Goal: Transaction & Acquisition: Purchase product/service

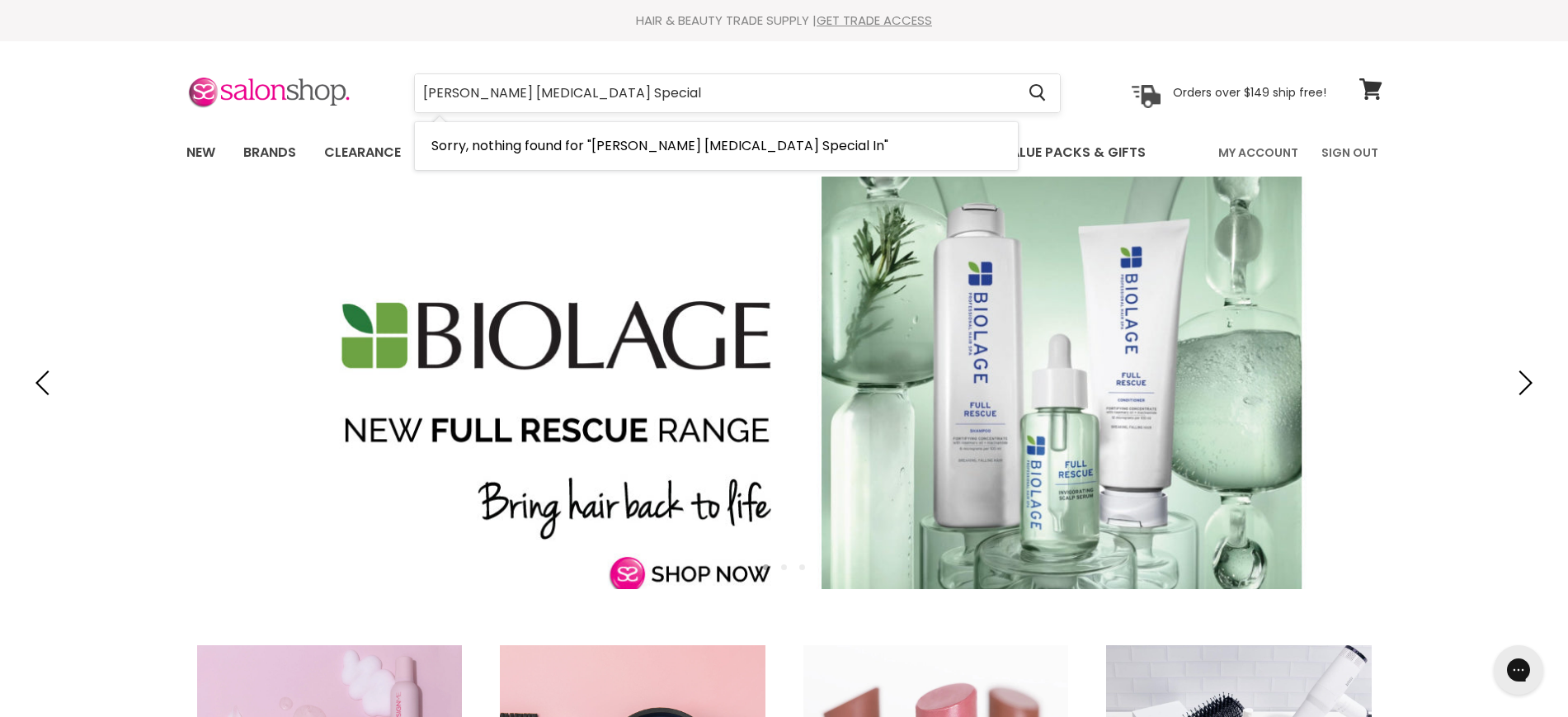
type input "[PERSON_NAME] [MEDICAL_DATA] Special"
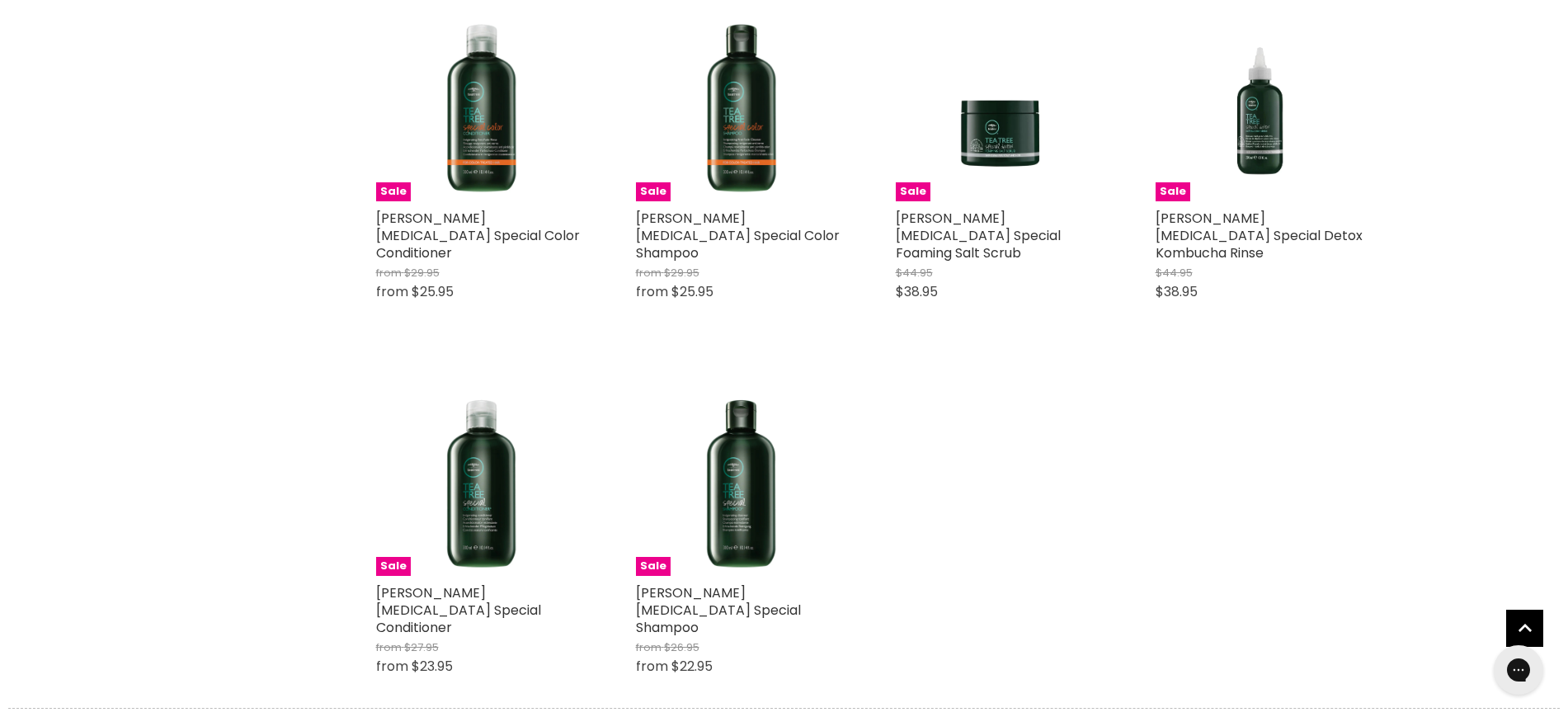
scroll to position [516, 0]
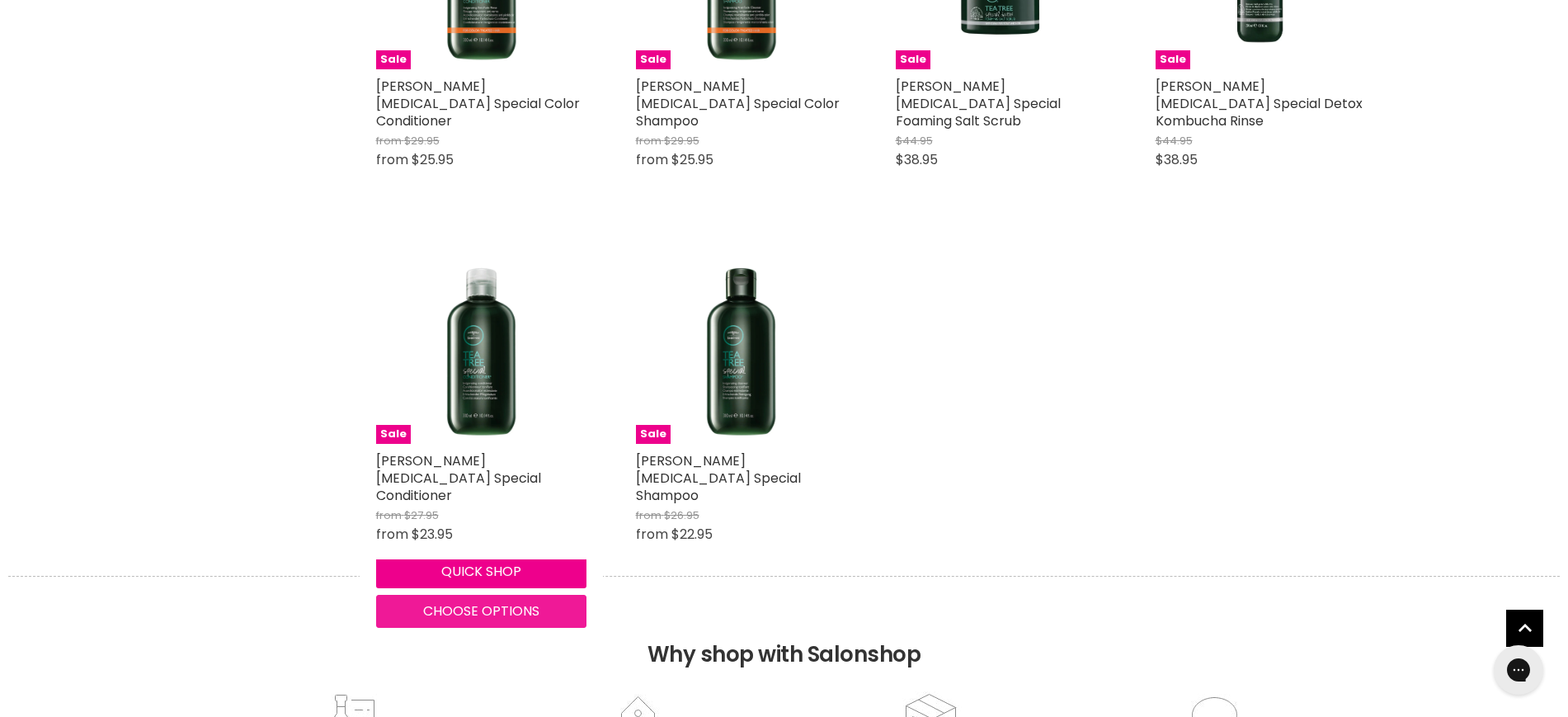
click at [489, 602] on span "Choose options" at bounding box center [481, 611] width 116 height 19
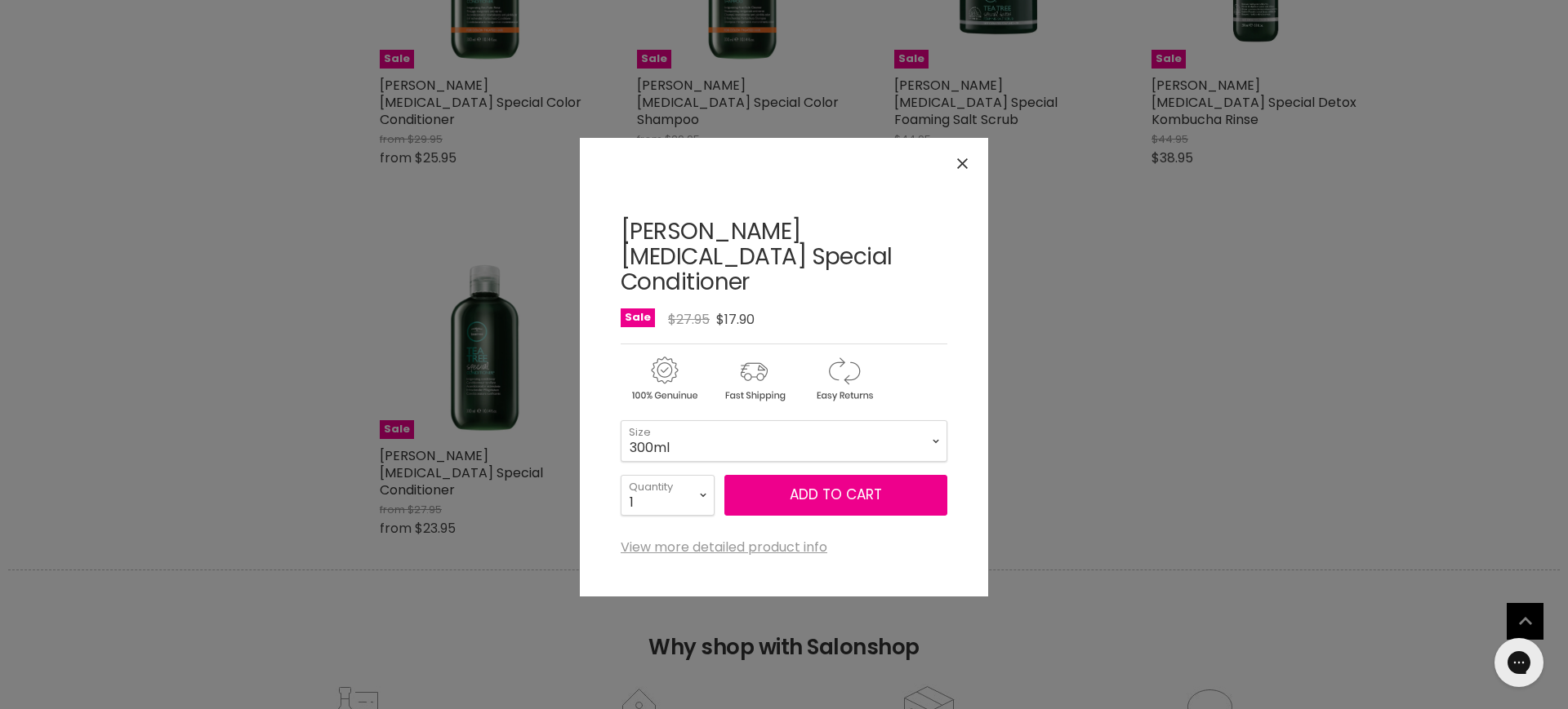
click at [969, 158] on button "Close" at bounding box center [963, 164] width 35 height 35
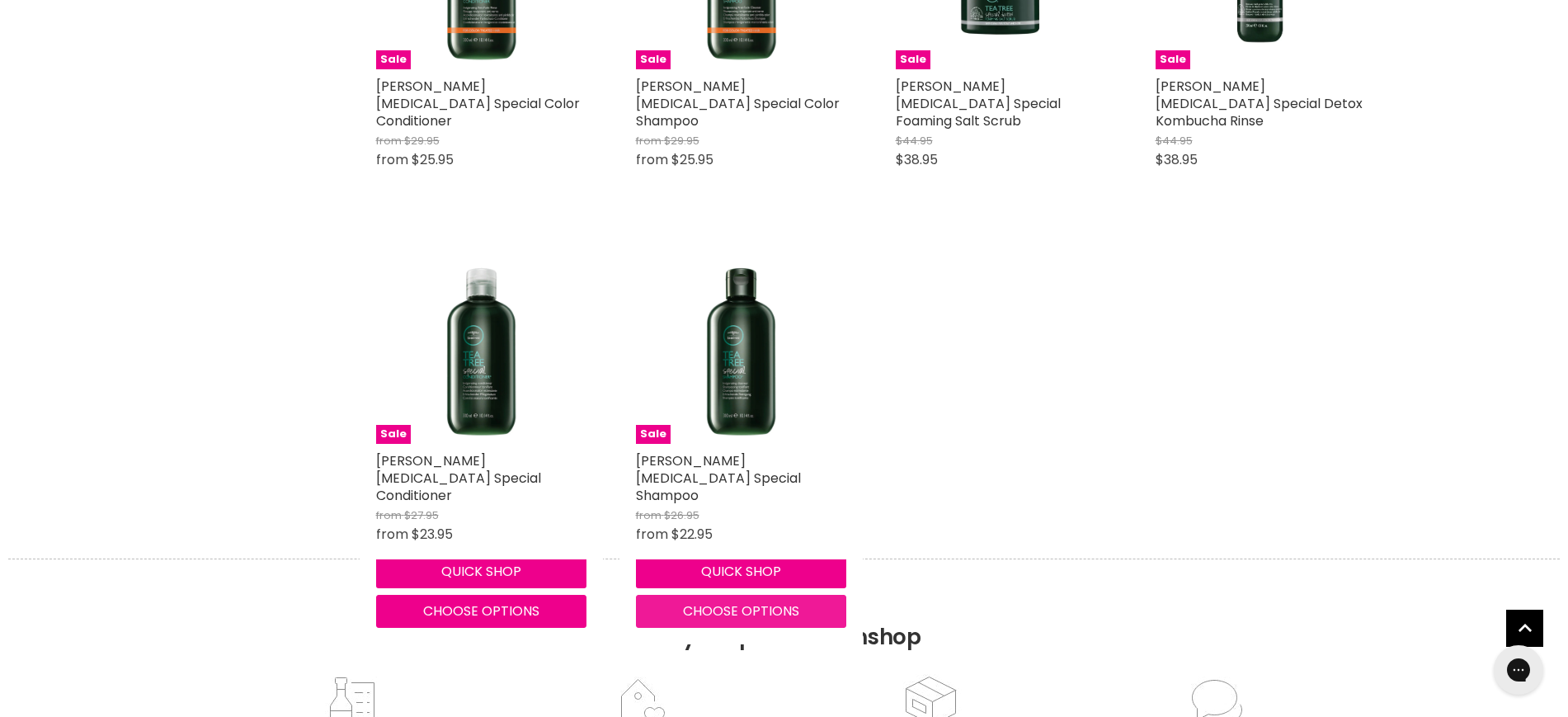
click at [711, 602] on span "Choose options" at bounding box center [741, 611] width 116 height 19
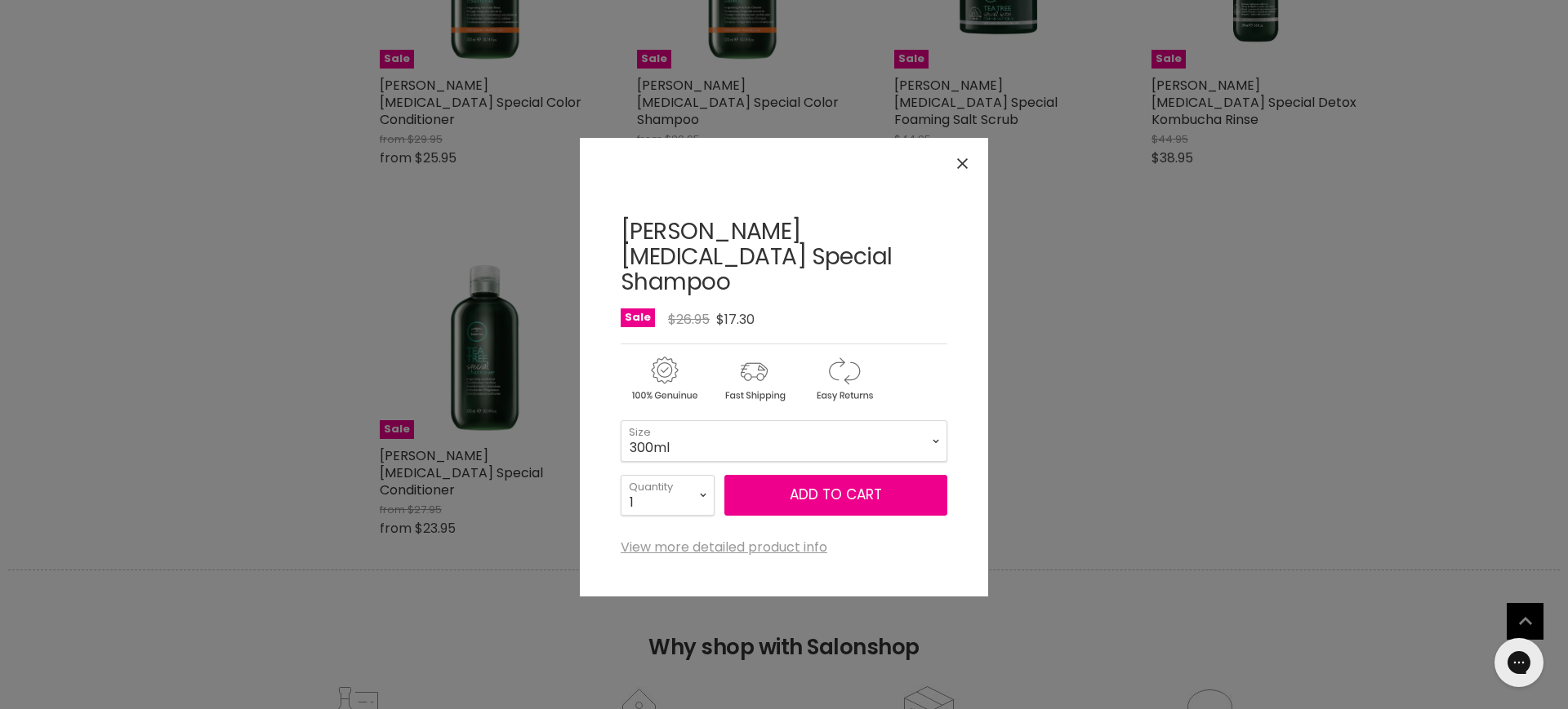
click at [1413, 429] on div "Click or scroll to zoom Tap or pinch to zoom" at bounding box center [784, 354] width 1568 height 709
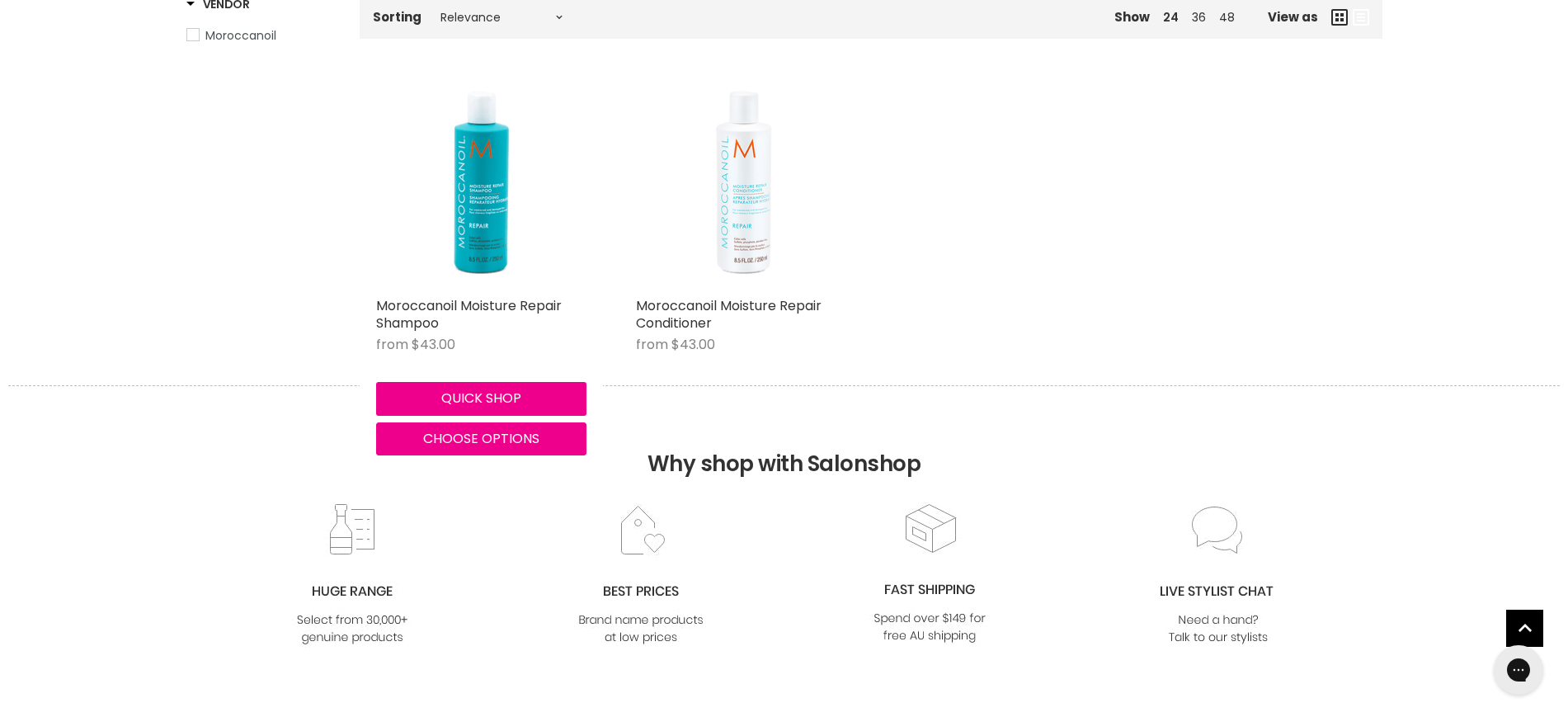
scroll to position [309, 0]
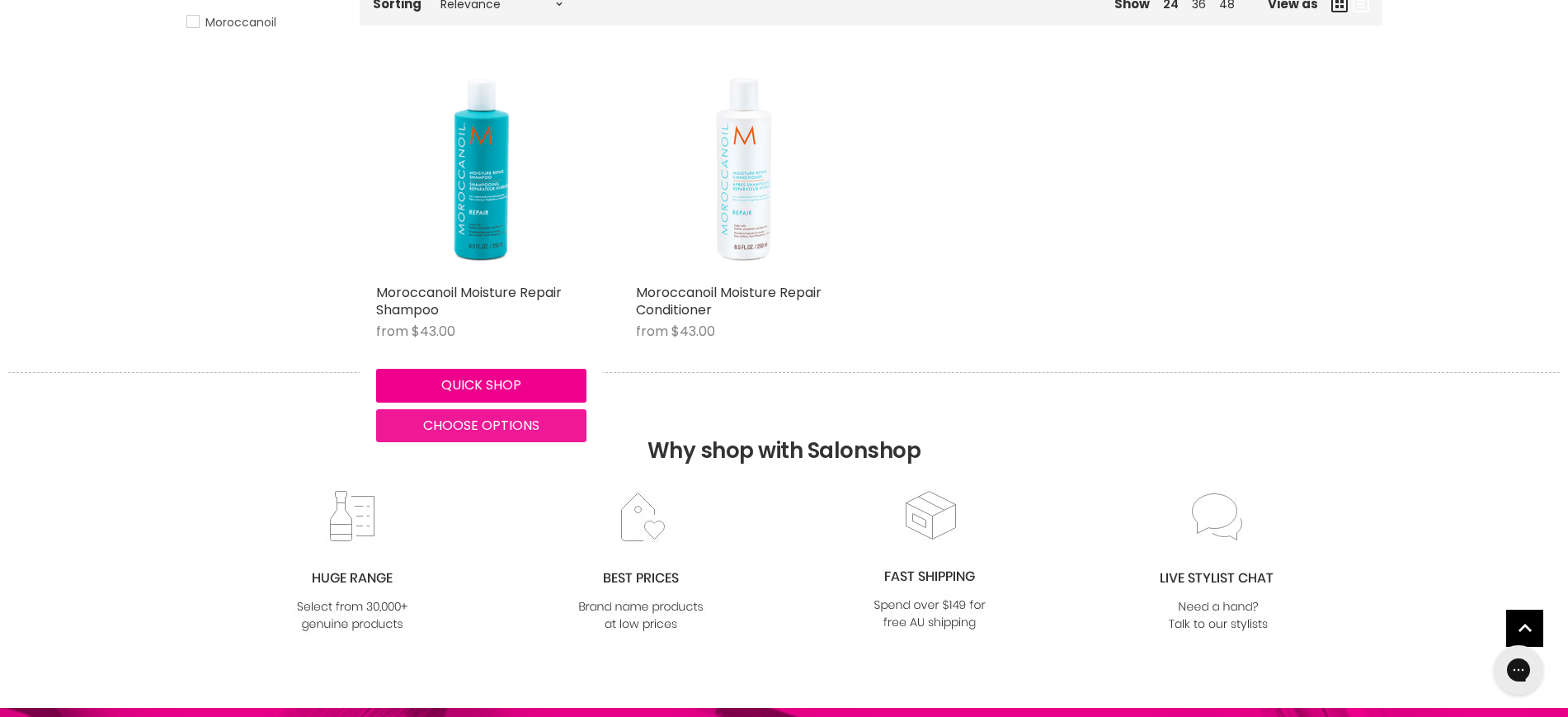
click at [477, 425] on span "Choose options" at bounding box center [481, 425] width 116 height 19
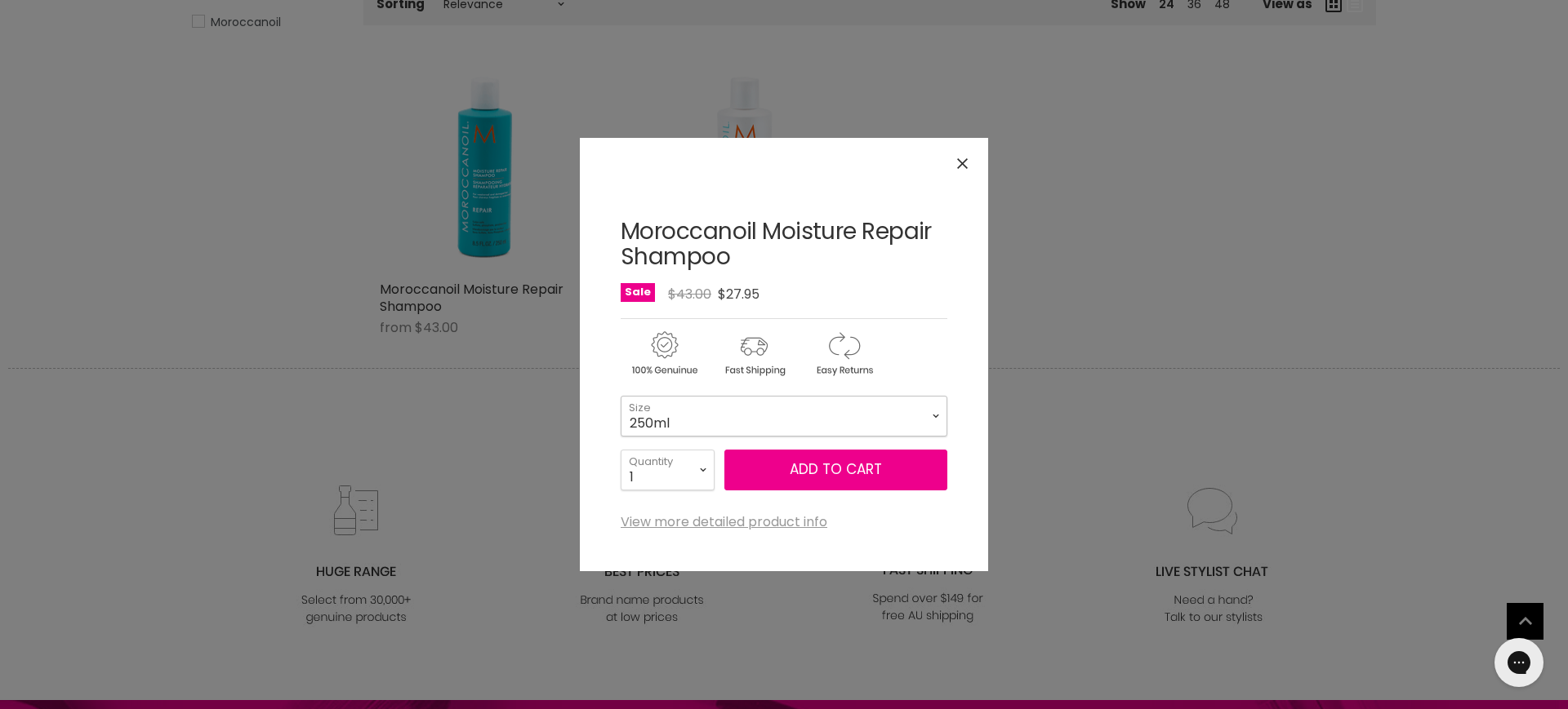
drag, startPoint x: 824, startPoint y: 428, endPoint x: 813, endPoint y: 429, distance: 11.0
click at [824, 427] on select "250ml 1 Litre" at bounding box center [784, 416] width 327 height 41
click at [621, 396] on select "250ml 1 Litre" at bounding box center [784, 416] width 327 height 41
select select "1 Litre"
click at [816, 474] on button "Add to cart" at bounding box center [836, 470] width 223 height 41
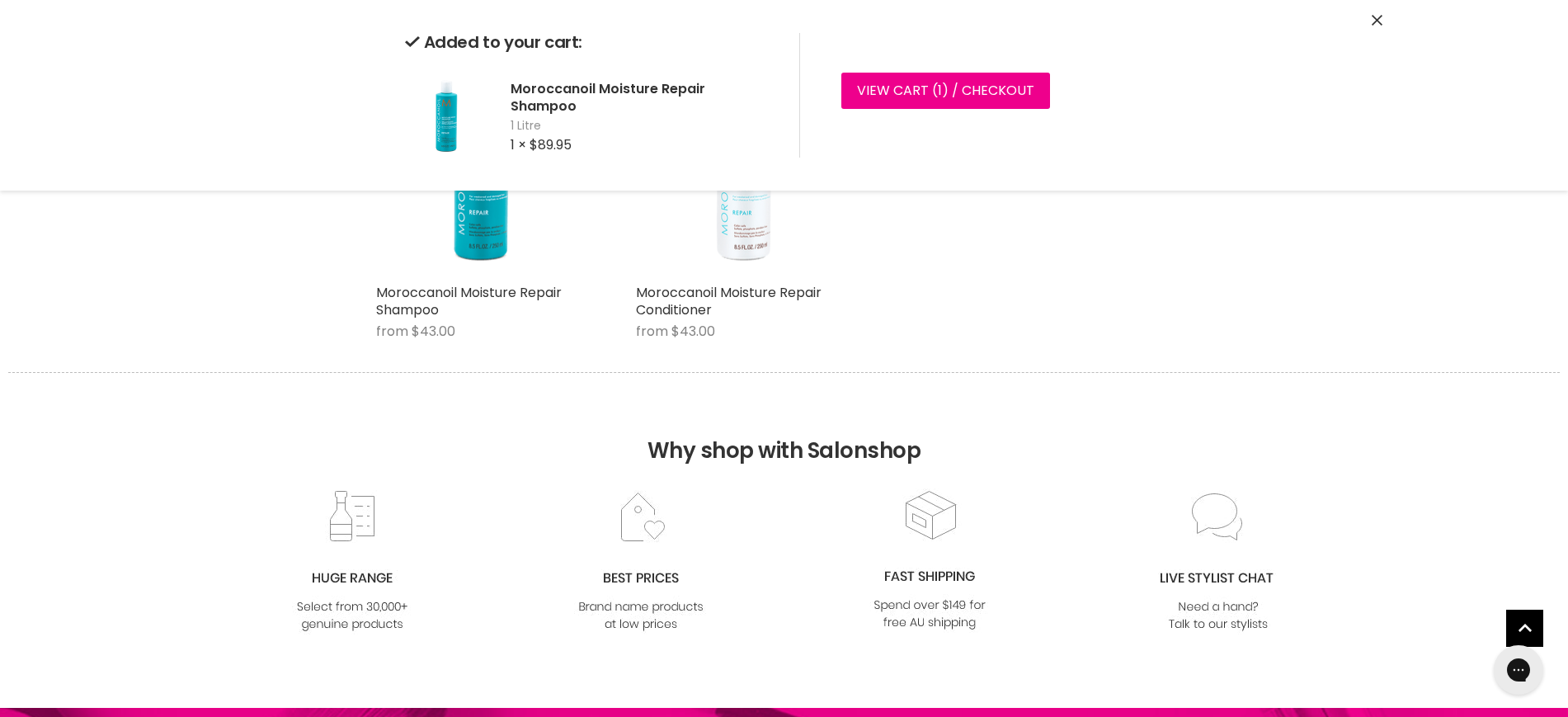
click at [1379, 16] on icon "Close" at bounding box center [1378, 20] width 11 height 11
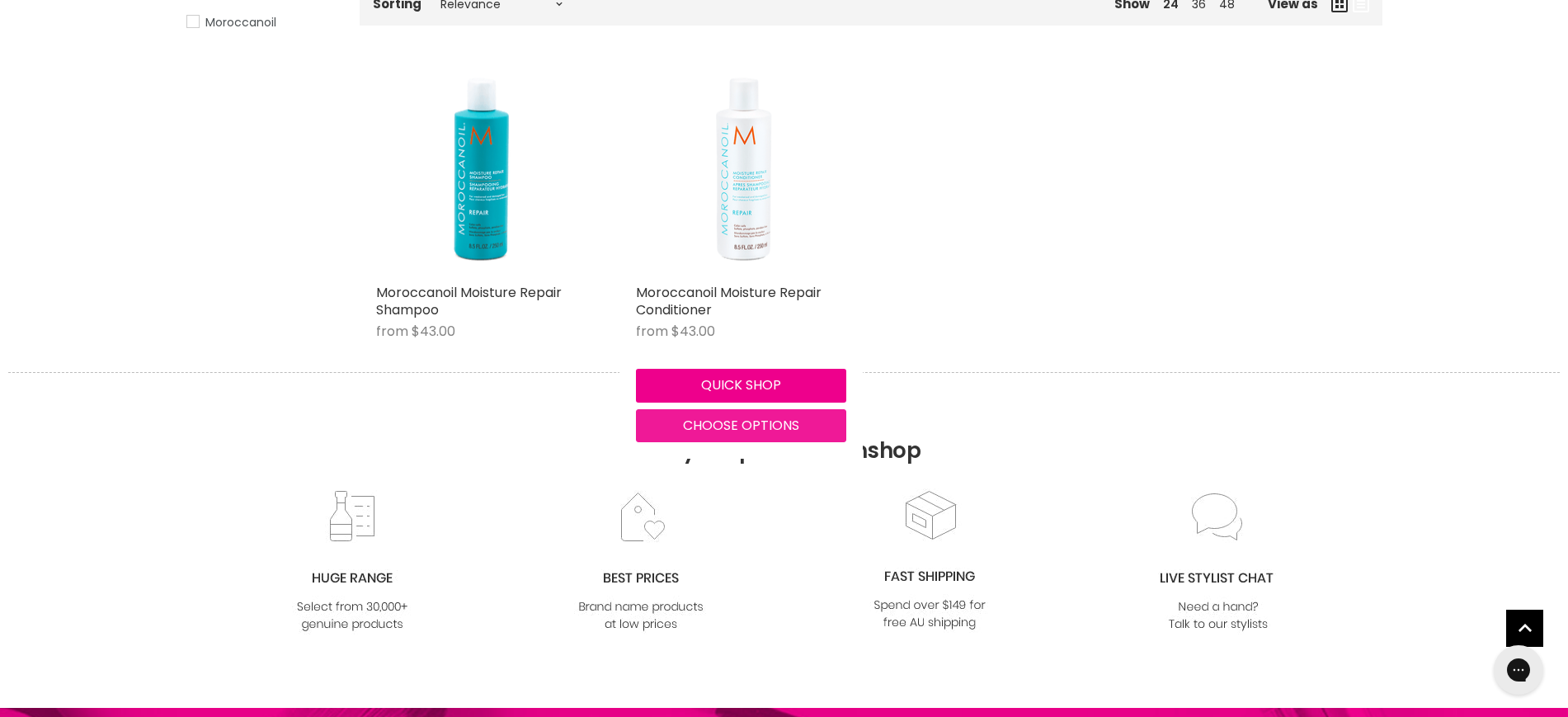
click at [761, 424] on span "Choose options" at bounding box center [741, 425] width 116 height 19
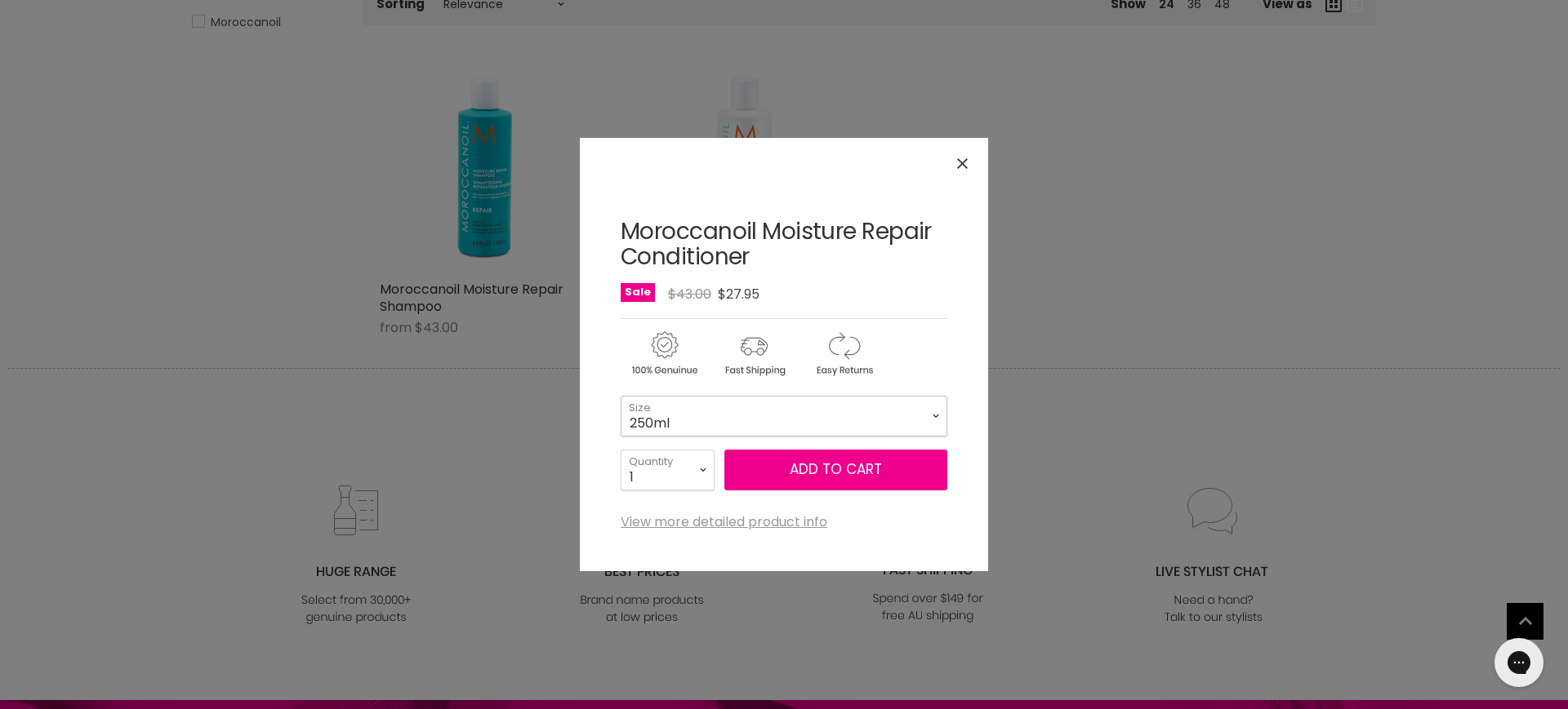
click at [769, 426] on select "250ml 1 Litre" at bounding box center [784, 416] width 327 height 41
click at [621, 396] on select "250ml 1 Litre" at bounding box center [784, 416] width 327 height 41
select select "1 Litre"
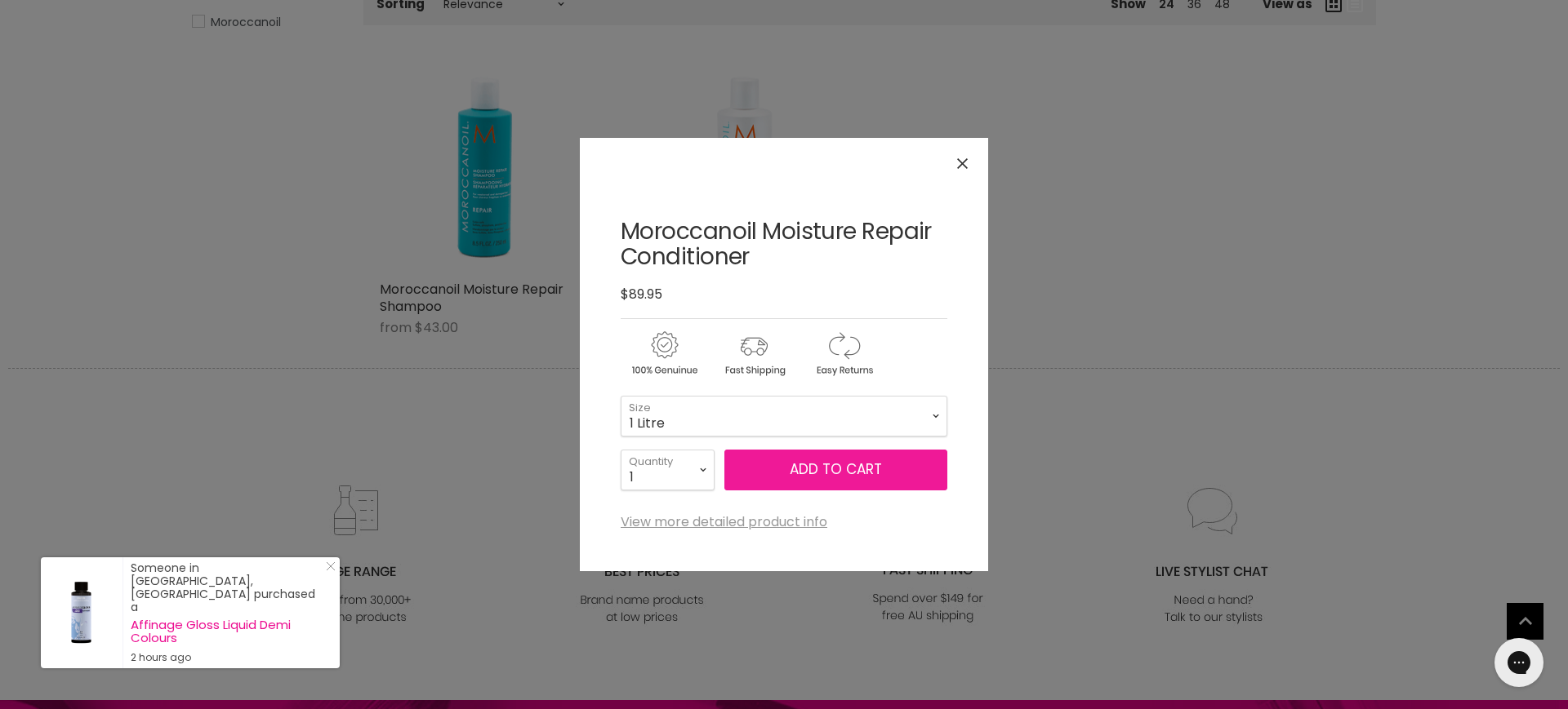
click at [797, 475] on button "Add to cart" at bounding box center [836, 470] width 223 height 41
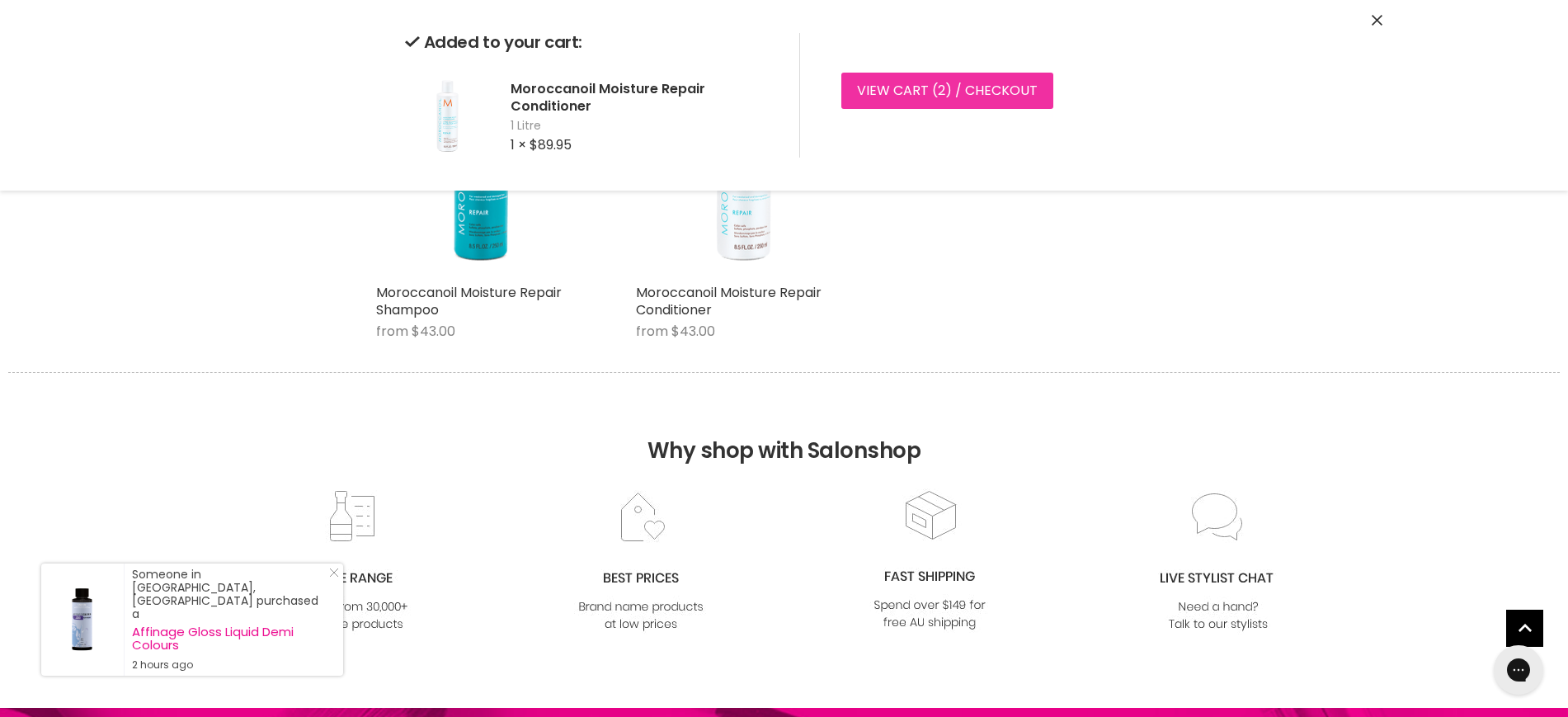
click at [862, 79] on link "View cart ( 2 ) / Checkout" at bounding box center [947, 90] width 212 height 36
